Goal: Find specific page/section: Find specific page/section

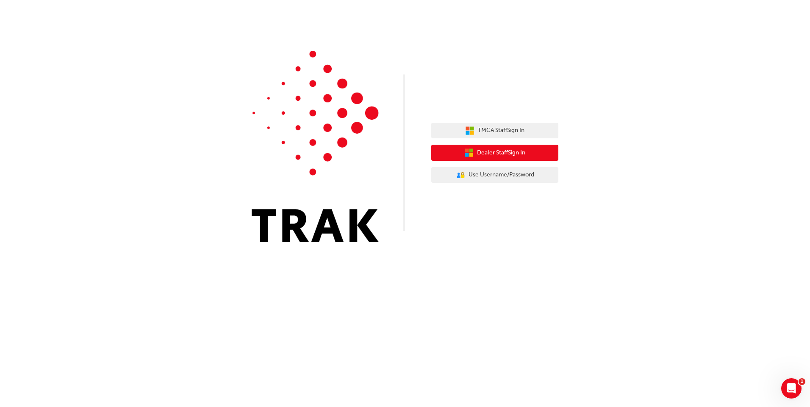
click at [507, 154] on span "Dealer Staff Sign In" at bounding box center [501, 153] width 48 height 10
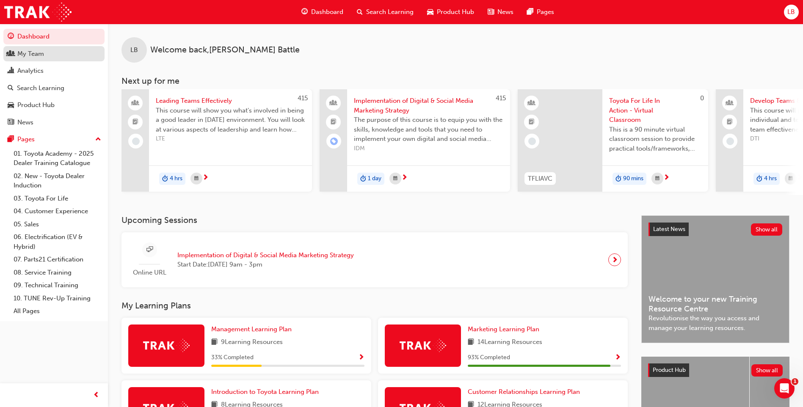
click at [32, 52] on div "My Team" at bounding box center [30, 54] width 27 height 10
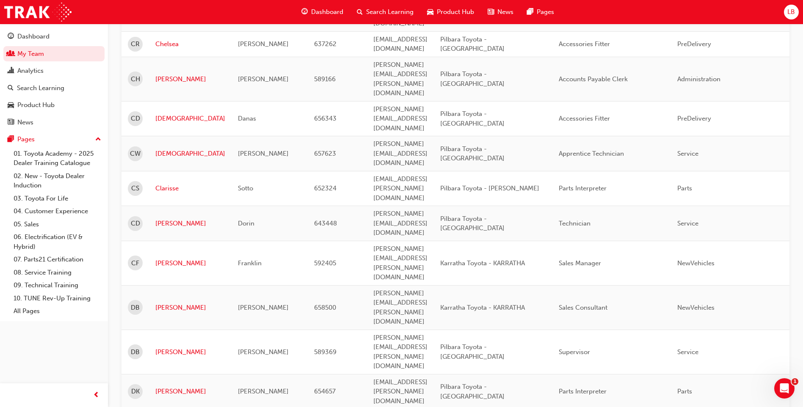
scroll to position [1016, 0]
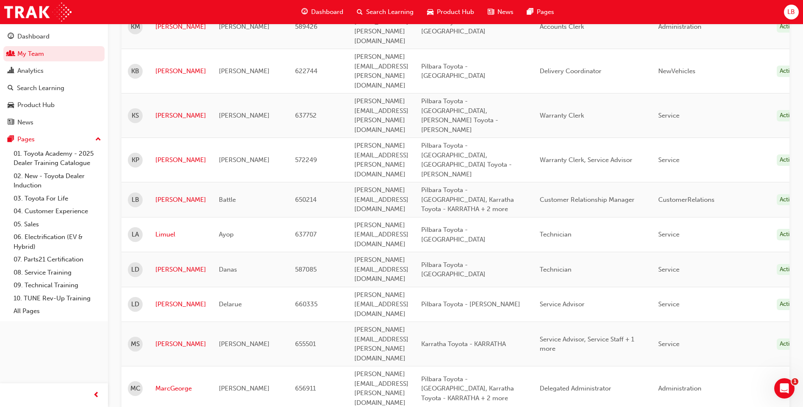
scroll to position [1066, 0]
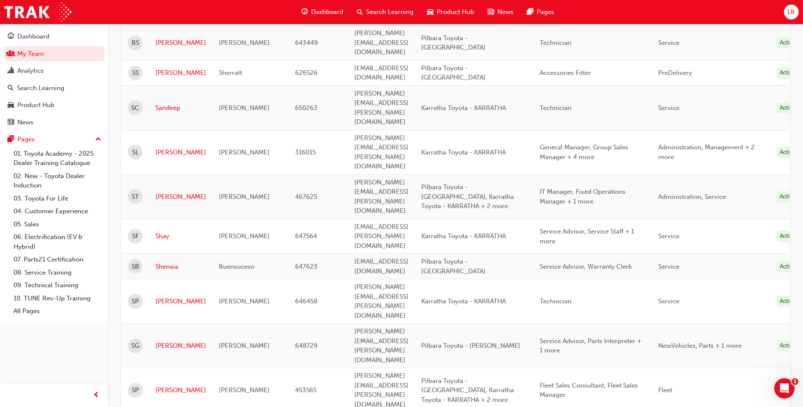
scroll to position [635, 0]
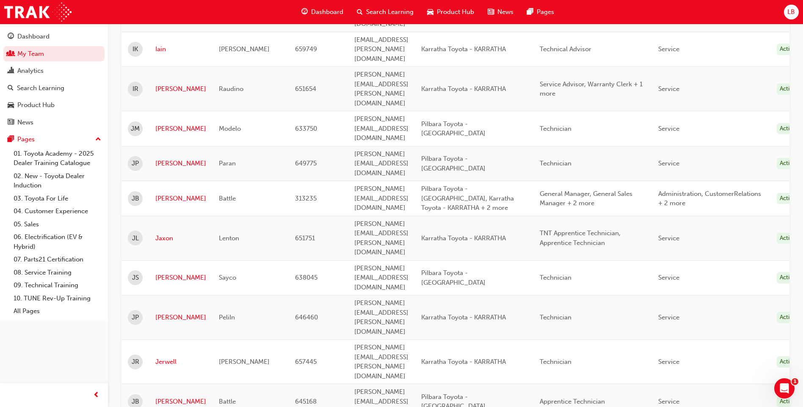
scroll to position [169, 0]
